Goal: Task Accomplishment & Management: Complete application form

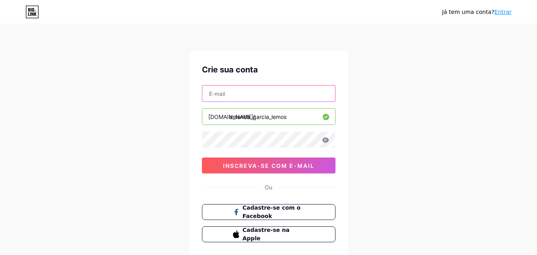
click at [260, 91] on input "text" at bounding box center [268, 94] width 133 height 16
type input "carvalholuiz543@gmail.com"
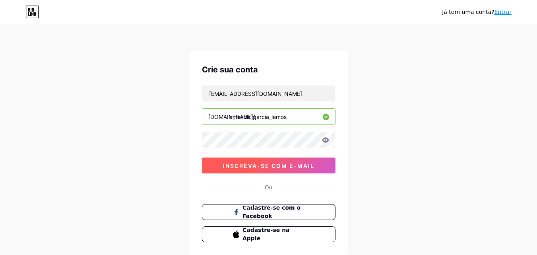
click at [230, 164] on font "inscreva-se com e-mail" at bounding box center [268, 165] width 91 height 7
